Goal: Task Accomplishment & Management: Manage account settings

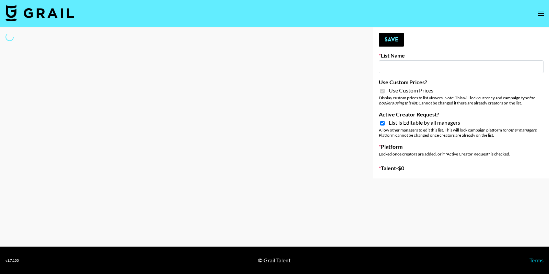
type input "Content Labs for Govee's TV Backlight 3."
checkbox input "true"
select select "Brand"
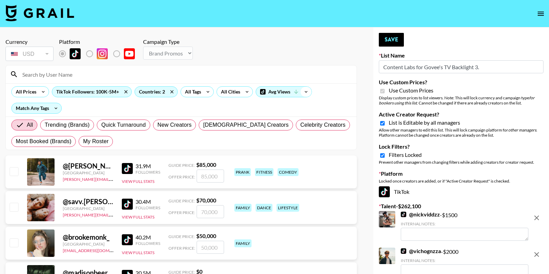
click at [301, 93] on icon at bounding box center [306, 92] width 11 height 10
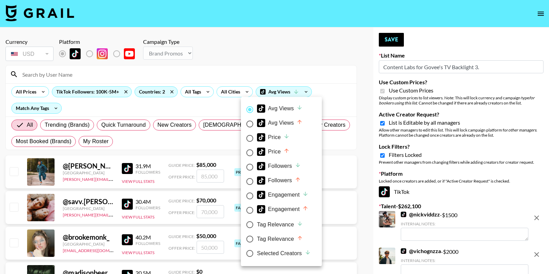
click at [268, 256] on div "Selected Creators" at bounding box center [284, 254] width 54 height 8
click at [257, 256] on input "Selected Creators" at bounding box center [250, 254] width 14 height 14
radio input "true"
radio input "false"
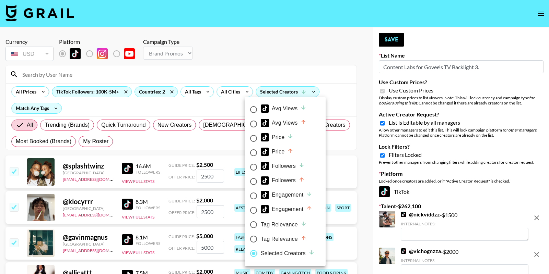
click at [254, 53] on div at bounding box center [274, 137] width 549 height 274
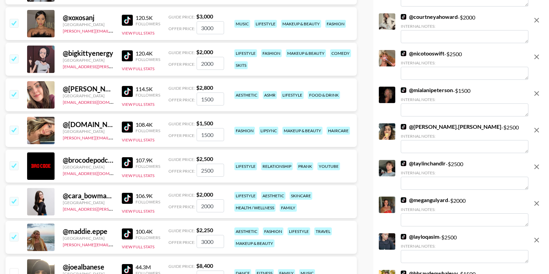
scroll to position [3820, 0]
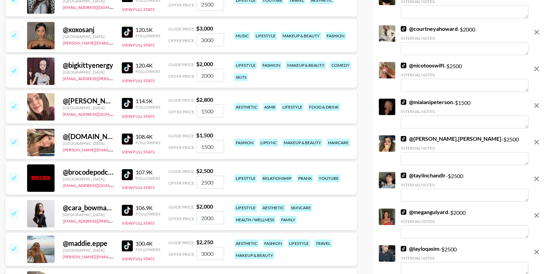
click at [13, 178] on input "checkbox" at bounding box center [14, 178] width 8 height 8
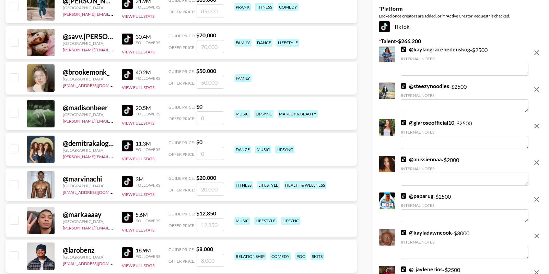
scroll to position [0, 0]
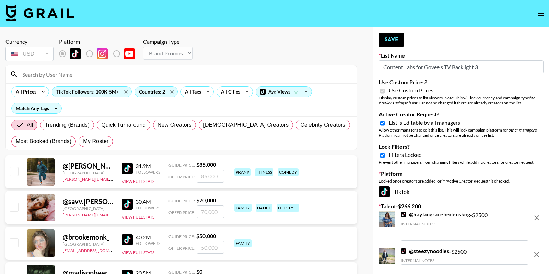
click at [540, 5] on nav at bounding box center [274, 13] width 549 height 27
click at [535, 16] on button "open drawer" at bounding box center [541, 14] width 14 height 14
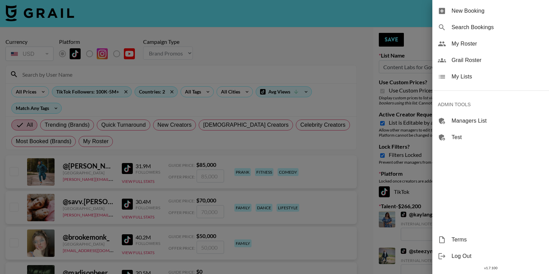
click at [481, 48] on div "My Roster" at bounding box center [490, 44] width 117 height 16
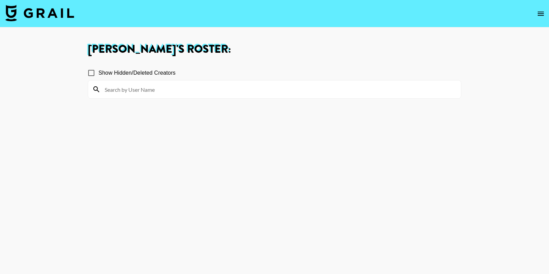
click at [276, 86] on input at bounding box center [279, 89] width 356 height 11
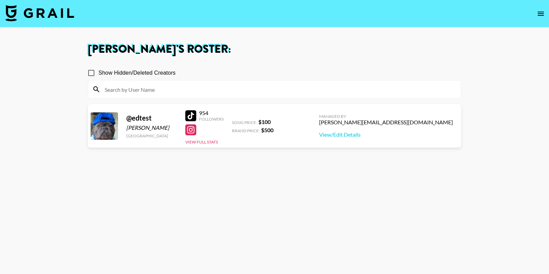
click at [545, 10] on button "open drawer" at bounding box center [541, 14] width 14 height 14
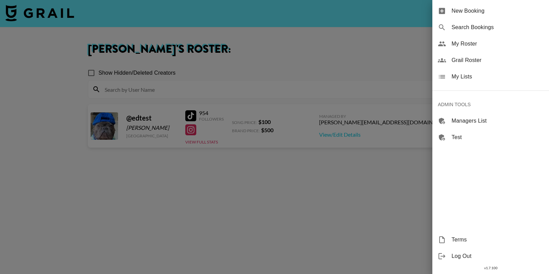
click at [488, 59] on span "Grail Roster" at bounding box center [497, 60] width 92 height 8
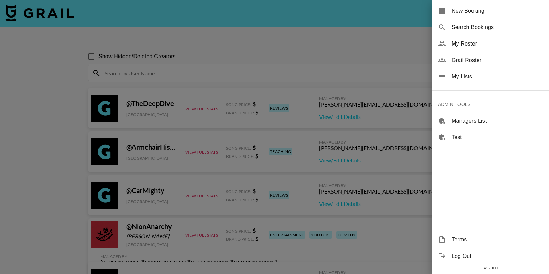
click at [267, 73] on div at bounding box center [274, 137] width 549 height 274
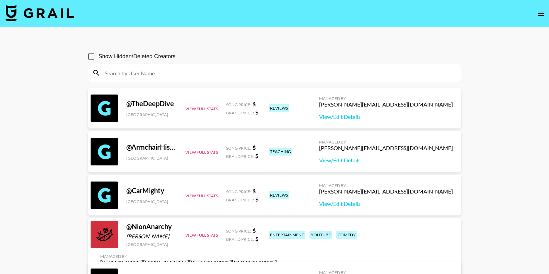
click at [263, 71] on input at bounding box center [279, 73] width 356 height 11
click at [287, 74] on input at bounding box center [279, 73] width 356 height 11
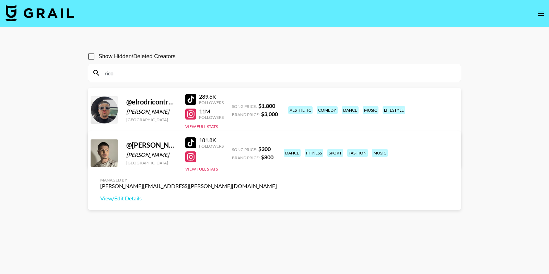
type input "rico"
click at [113, 61] on label "Show Hidden/Deleted Creators" at bounding box center [130, 56] width 92 height 14
click at [98, 61] on input "Show Hidden/Deleted Creators" at bounding box center [91, 56] width 14 height 14
checkbox input "true"
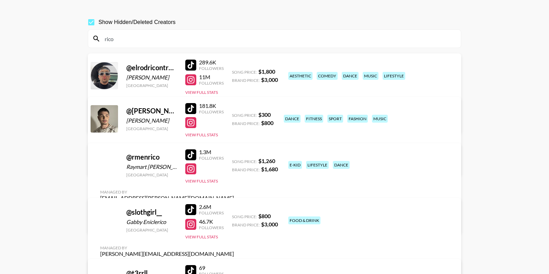
scroll to position [35, 0]
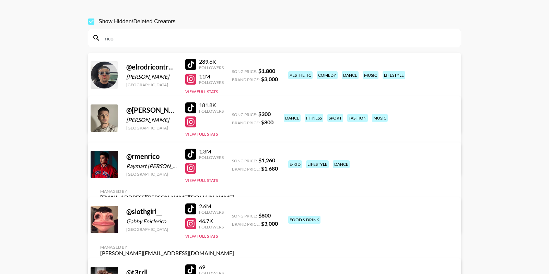
click at [342, 34] on input "rico" at bounding box center [279, 38] width 356 height 11
click at [302, 49] on section "Show Hidden/Deleted Creators rico @ elrodricontrerass Rodrigo Alonso Contreras …" at bounding box center [274, 164] width 373 height 311
click at [302, 41] on input "rico" at bounding box center [279, 38] width 356 height 11
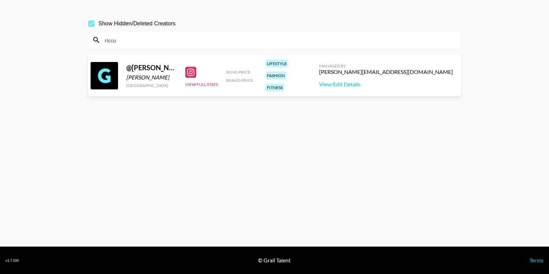
scroll to position [30, 0]
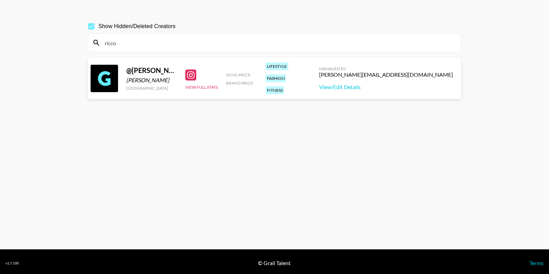
type input "ricco"
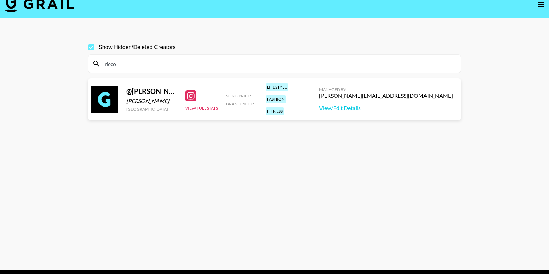
scroll to position [0, 0]
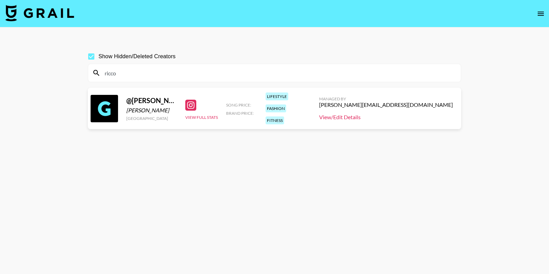
click at [419, 117] on link "View/Edit Details" at bounding box center [386, 117] width 134 height 7
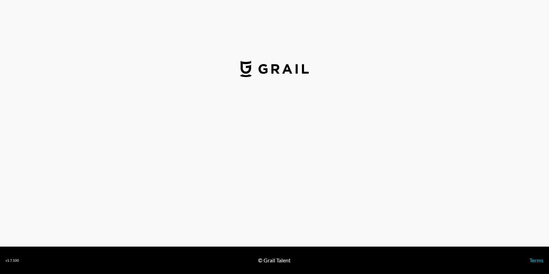
select select "USD"
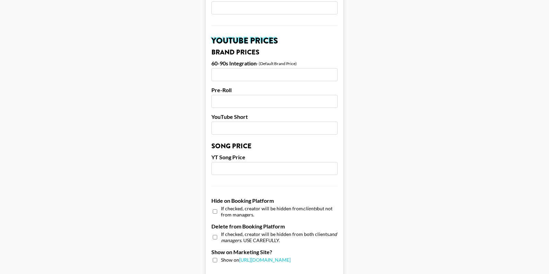
scroll to position [614, 0]
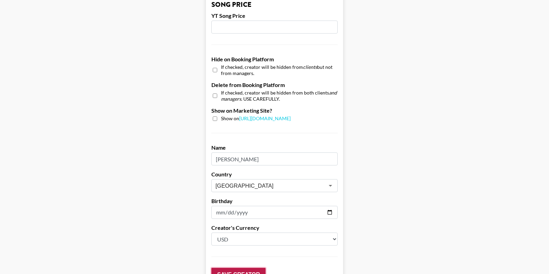
click at [241, 268] on input "Save Creator" at bounding box center [238, 275] width 54 height 14
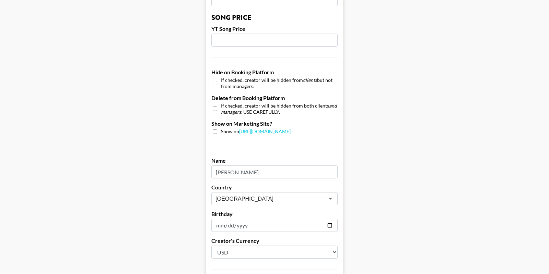
scroll to position [0, 0]
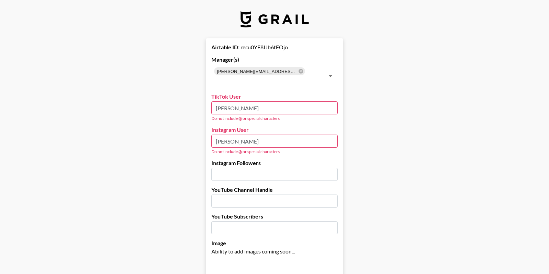
click at [231, 102] on input "ricco ross" at bounding box center [274, 108] width 126 height 13
click at [228, 102] on input "ricco ross" at bounding box center [274, 108] width 126 height 13
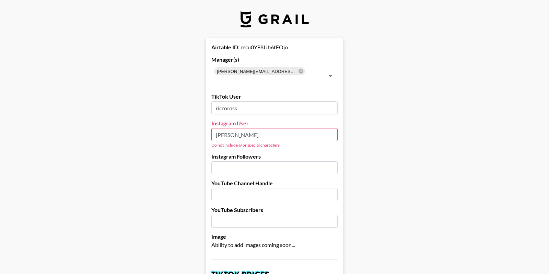
type input "riccoross"
click at [230, 128] on input "Ricco Ross" at bounding box center [274, 134] width 126 height 13
click at [240, 102] on input "riccoross" at bounding box center [274, 108] width 126 height 13
